Goal: Task Accomplishment & Management: Use online tool/utility

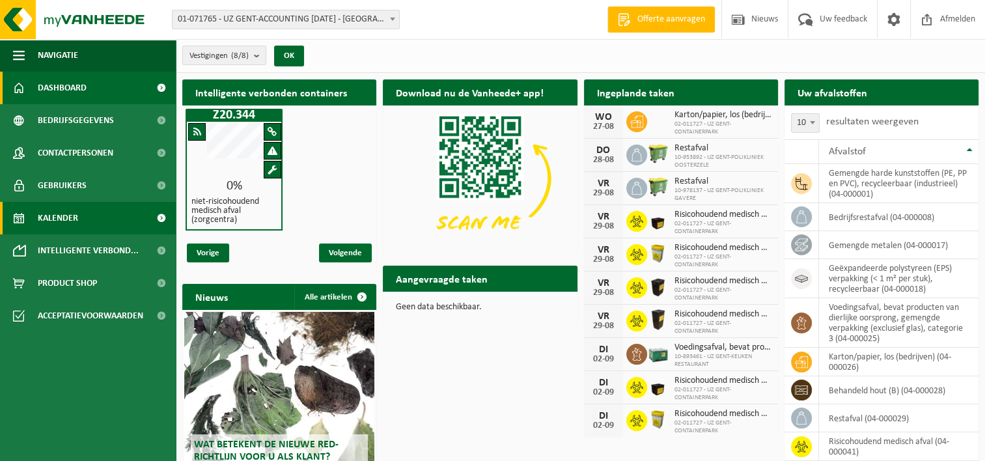
click at [71, 214] on span "Kalender" at bounding box center [58, 218] width 40 height 33
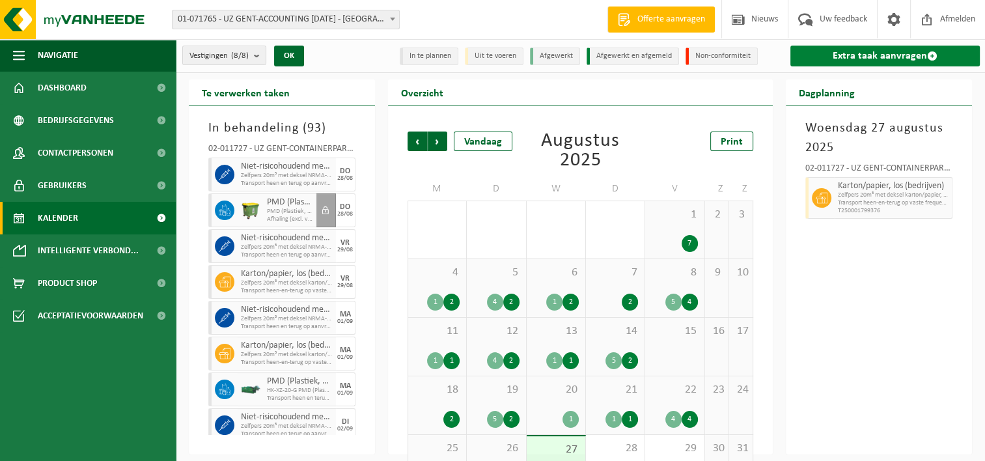
click at [865, 54] on link "Extra taak aanvragen" at bounding box center [884, 56] width 189 height 21
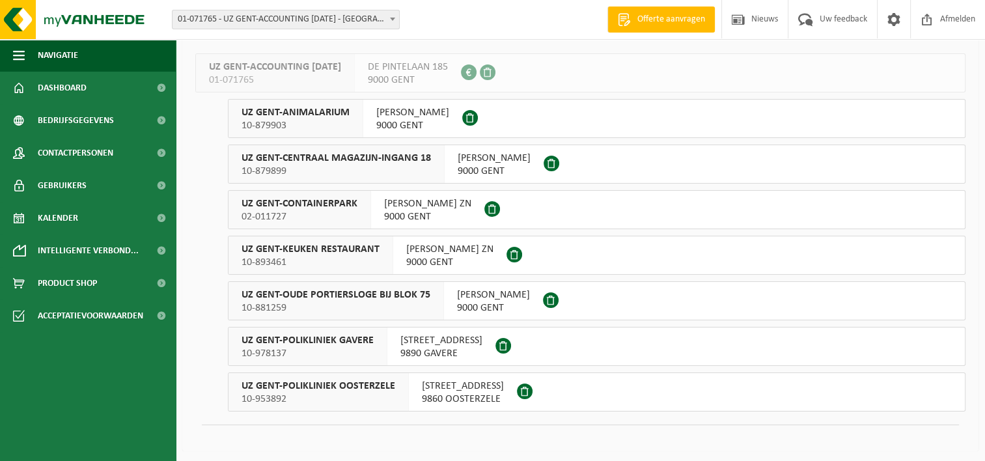
scroll to position [76, 0]
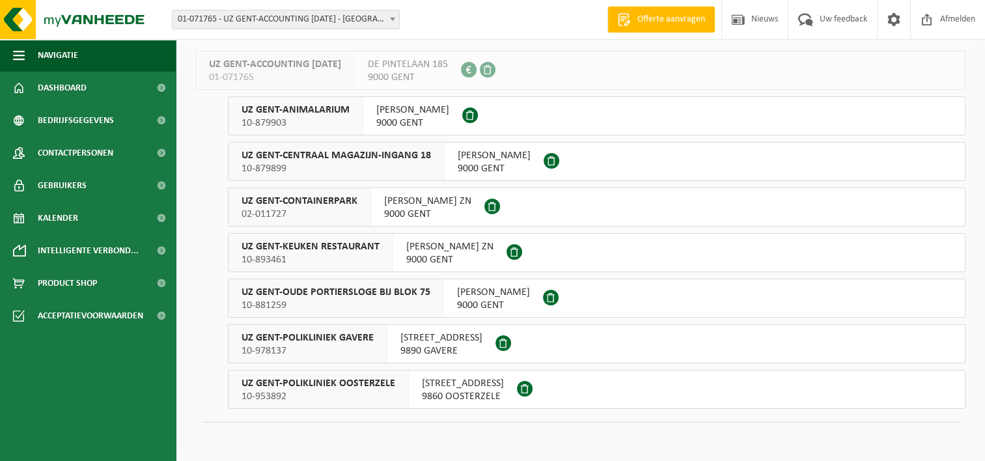
click at [430, 294] on div "UZ GENT-OUDE PORTIERSLOGE BIJ BLOK 75 10-881259" at bounding box center [337, 298] width 216 height 38
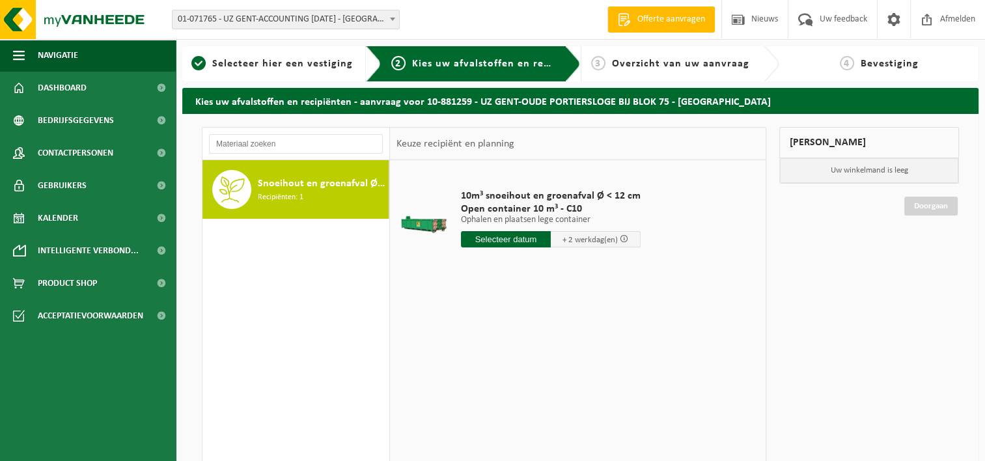
click at [324, 172] on div "Snoeihout en groenafval Ø < 12 cm Recipiënten: 1" at bounding box center [322, 189] width 128 height 39
click at [499, 241] on input "text" at bounding box center [506, 239] width 90 height 16
click at [539, 397] on div "28" at bounding box center [541, 396] width 23 height 21
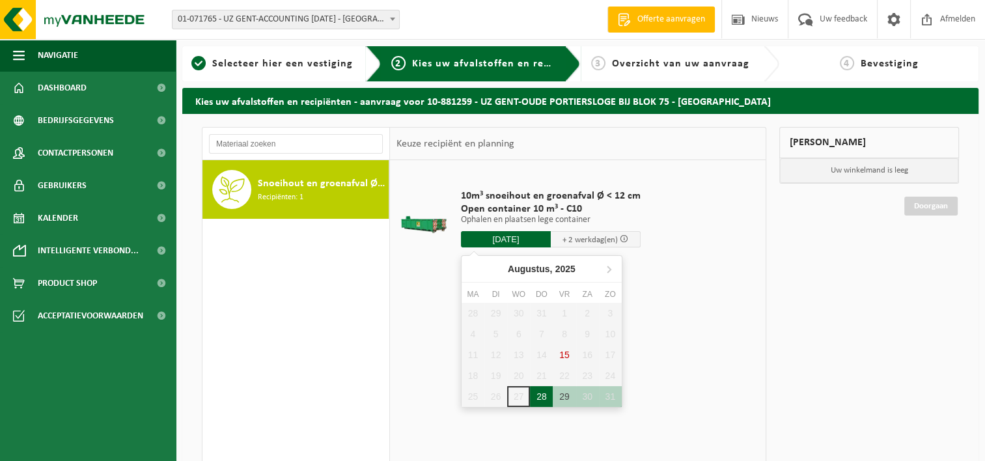
type input "Van 2025-08-28"
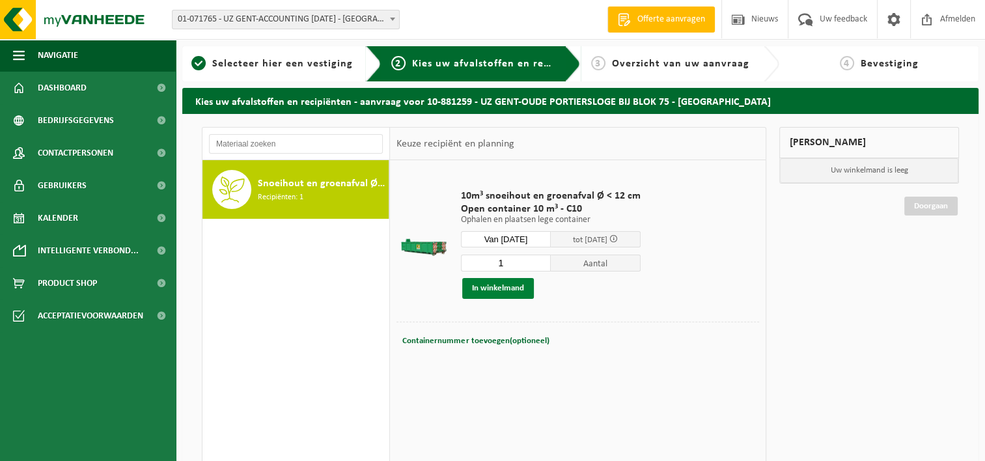
click at [512, 287] on button "In winkelmand" at bounding box center [498, 288] width 72 height 21
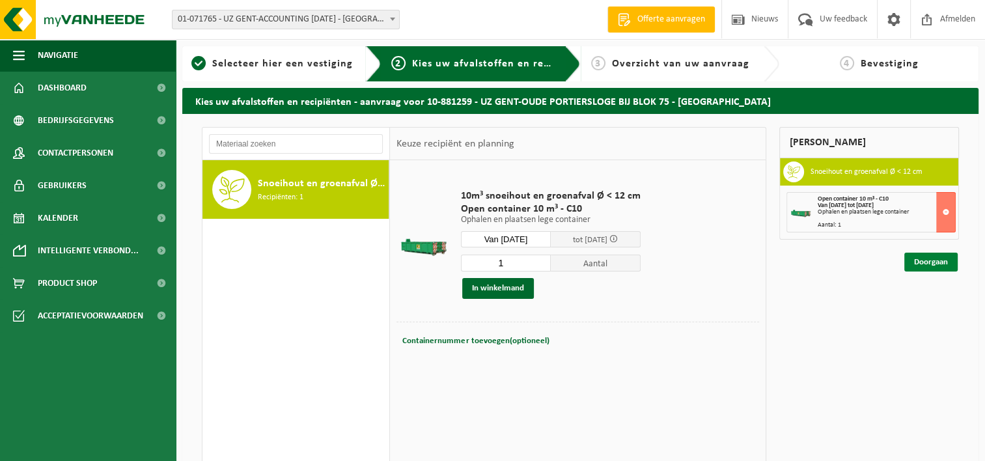
click at [936, 264] on link "Doorgaan" at bounding box center [930, 262] width 53 height 19
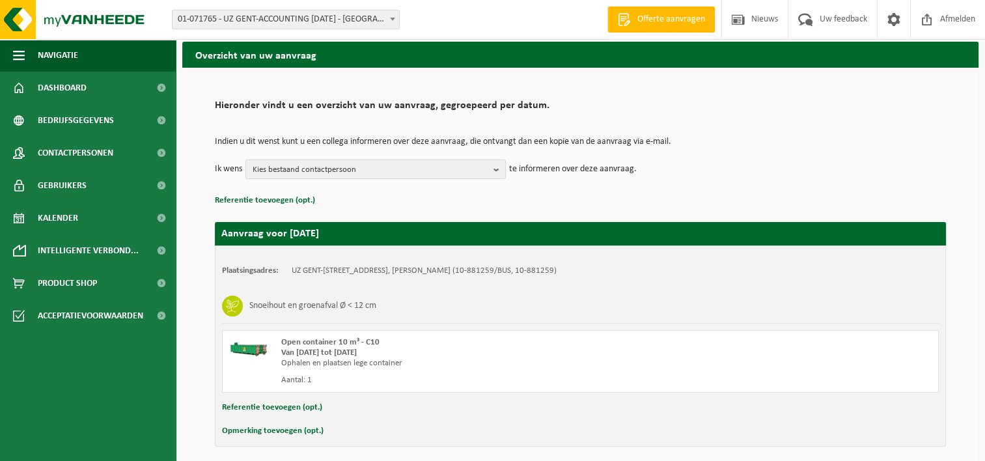
scroll to position [96, 0]
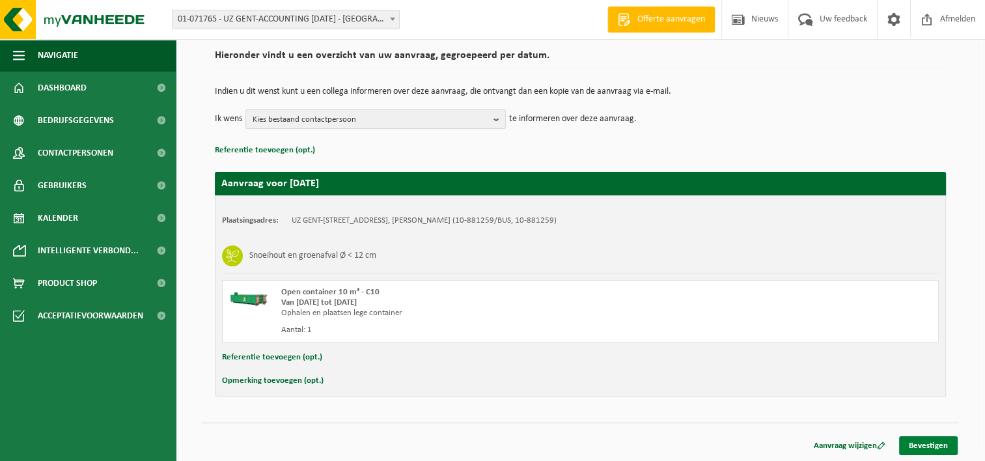
click at [940, 443] on link "Bevestigen" at bounding box center [928, 445] width 59 height 19
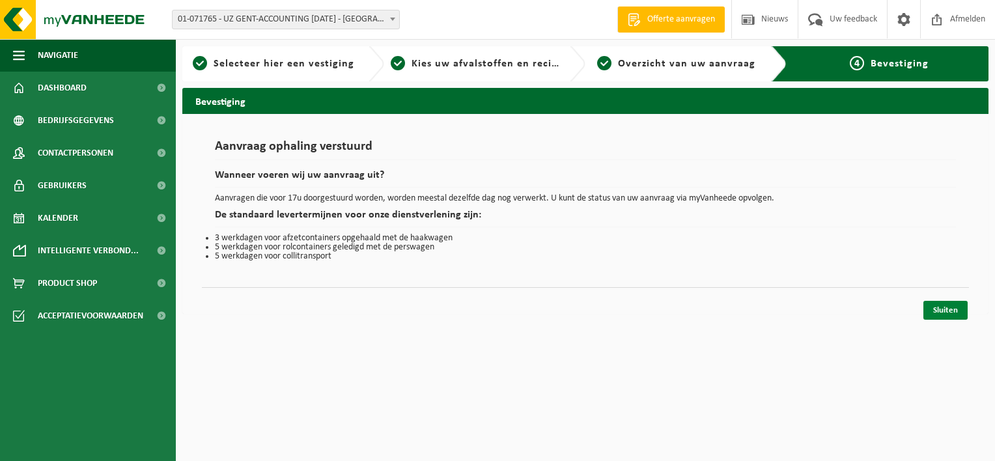
click at [951, 304] on link "Sluiten" at bounding box center [945, 310] width 44 height 19
